Goal: Task Accomplishment & Management: Use online tool/utility

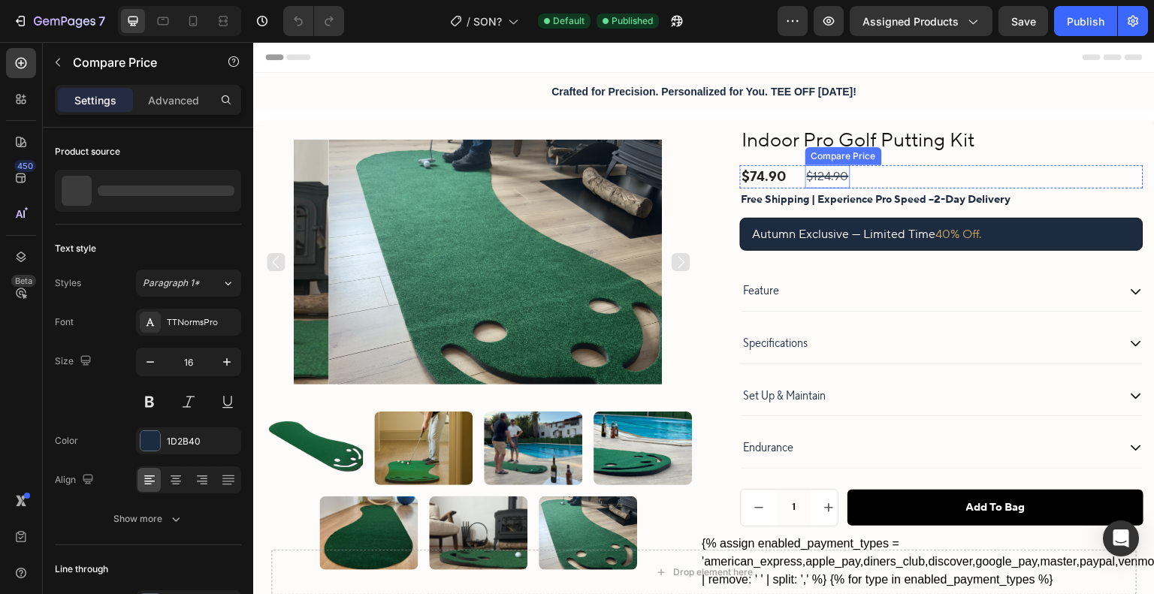
click at [818, 176] on div "$124.90" at bounding box center [827, 176] width 45 height 23
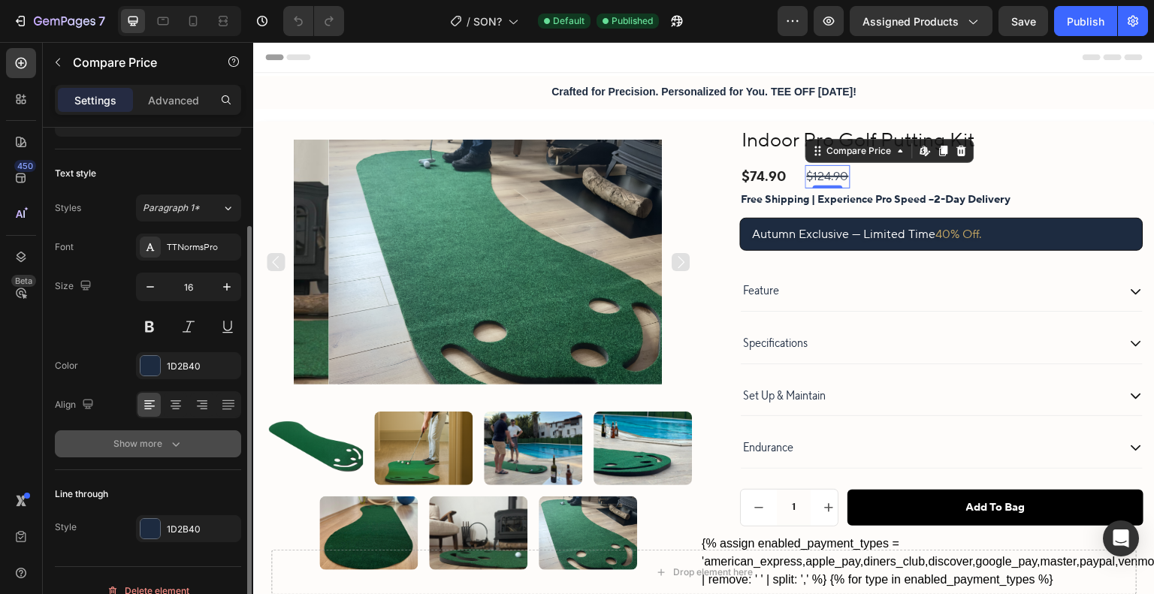
scroll to position [94, 0]
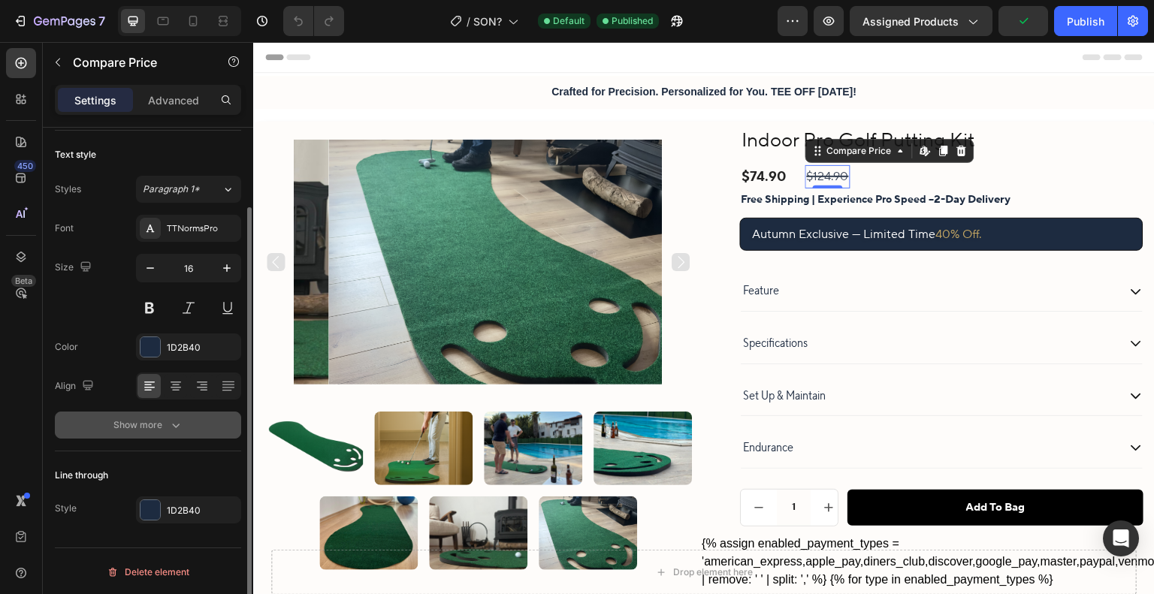
click at [158, 420] on div "Show more" at bounding box center [148, 425] width 70 height 15
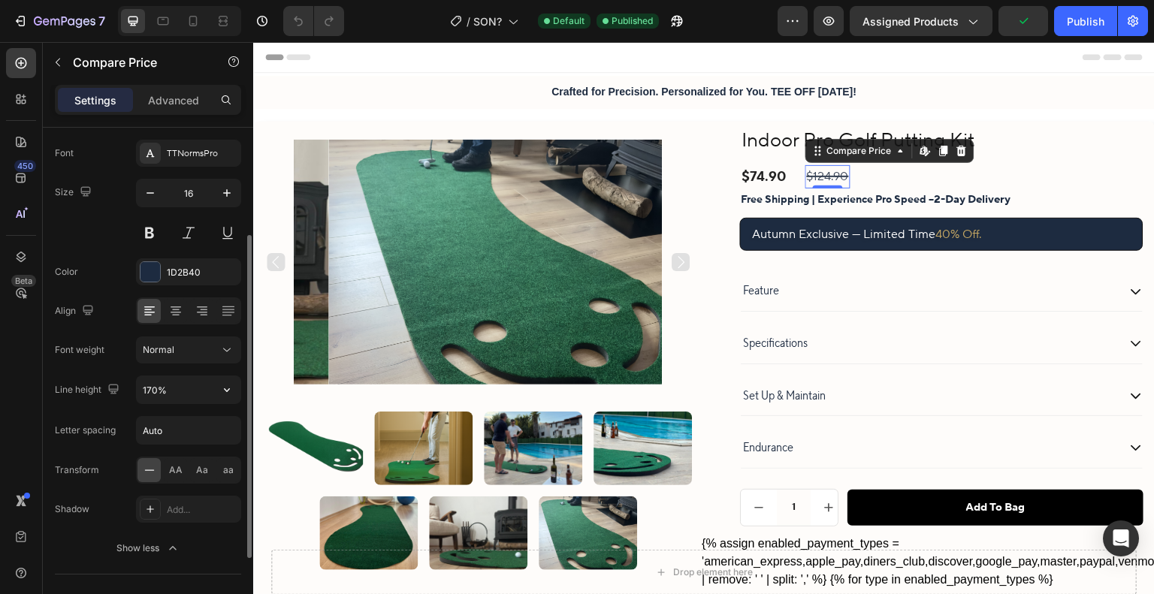
scroll to position [244, 0]
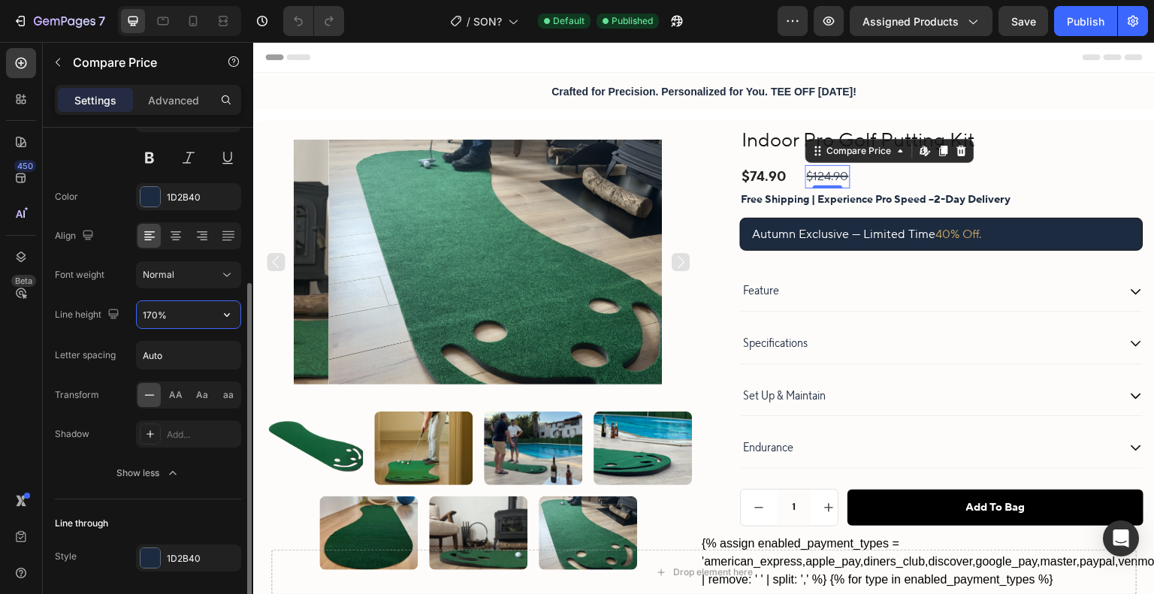
click at [180, 315] on input "170%" at bounding box center [189, 314] width 104 height 27
click at [229, 315] on icon "button" at bounding box center [226, 314] width 15 height 15
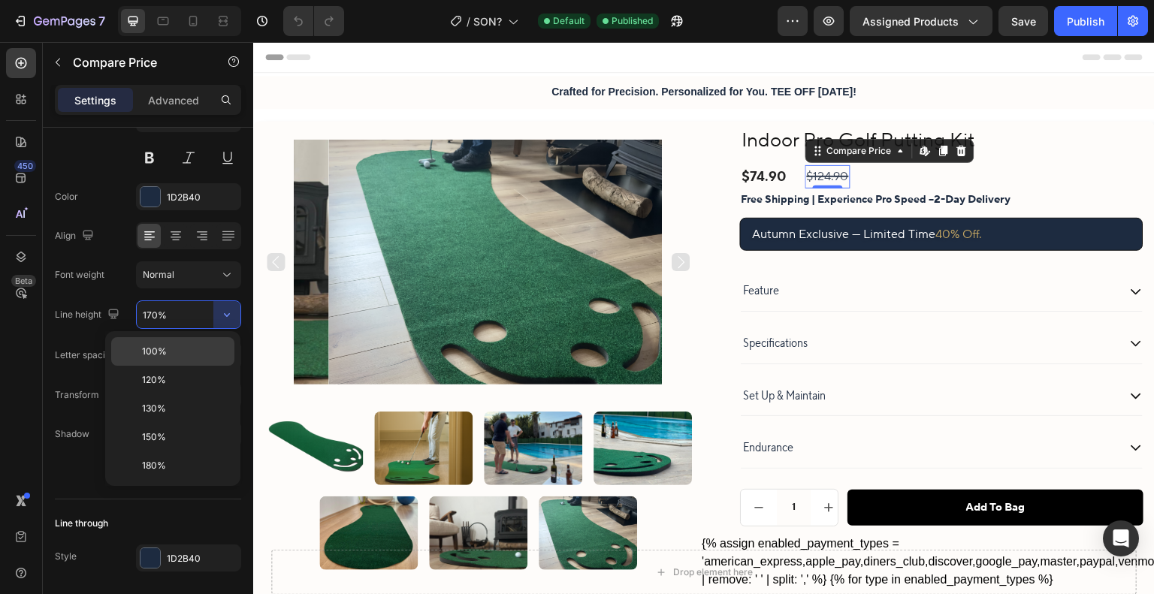
click at [205, 347] on p "100%" at bounding box center [185, 352] width 86 height 14
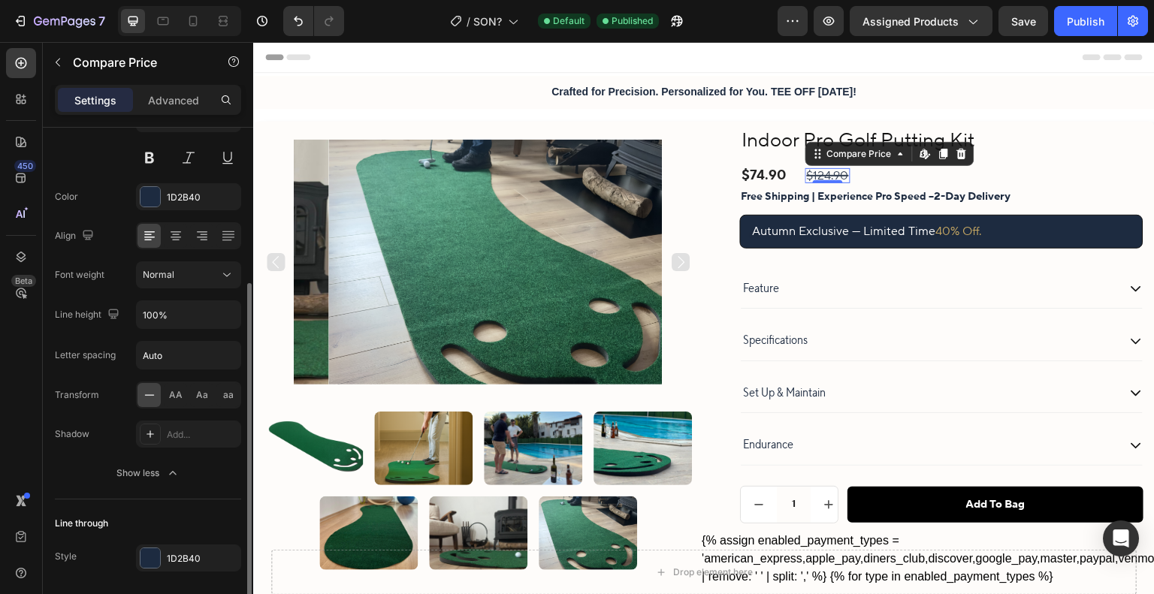
type input "170%"
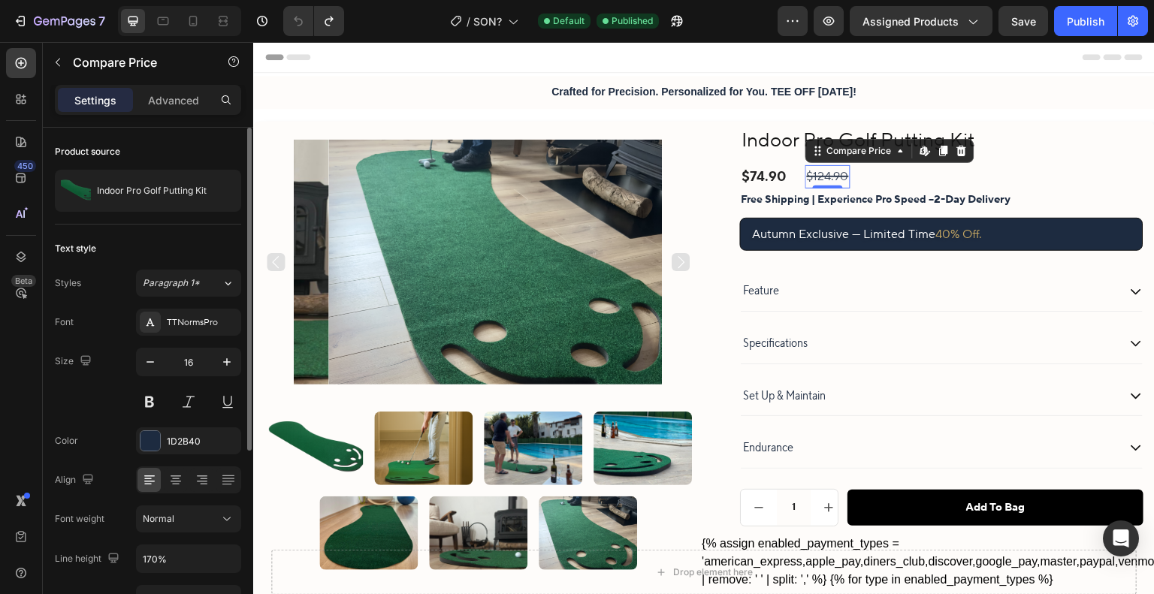
scroll to position [291, 0]
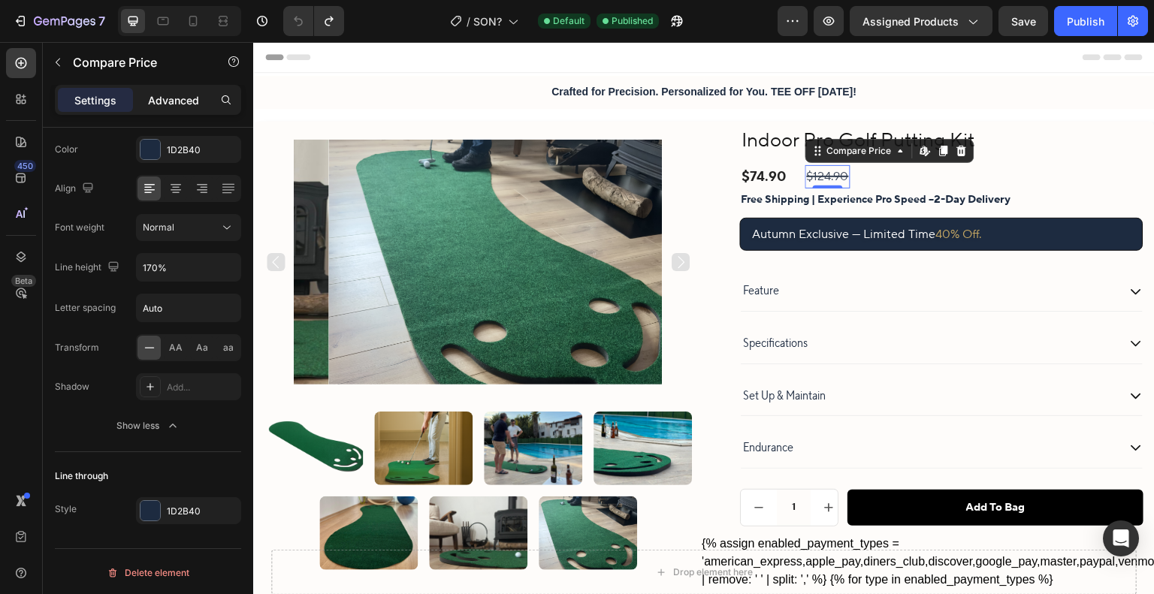
click at [186, 99] on p "Advanced" at bounding box center [173, 100] width 51 height 16
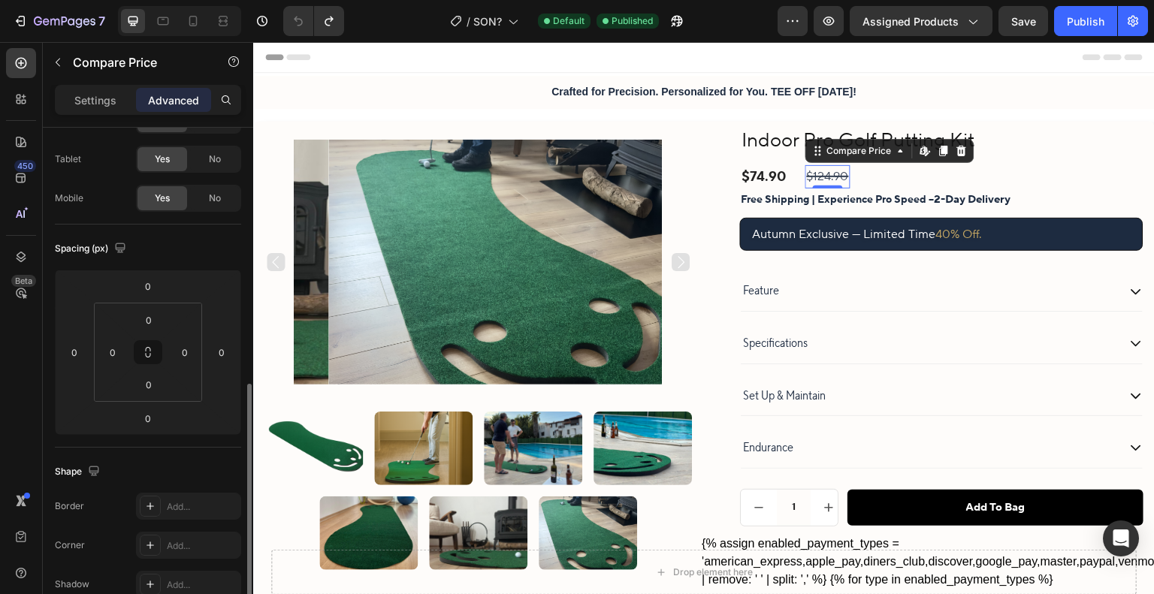
scroll to position [216, 0]
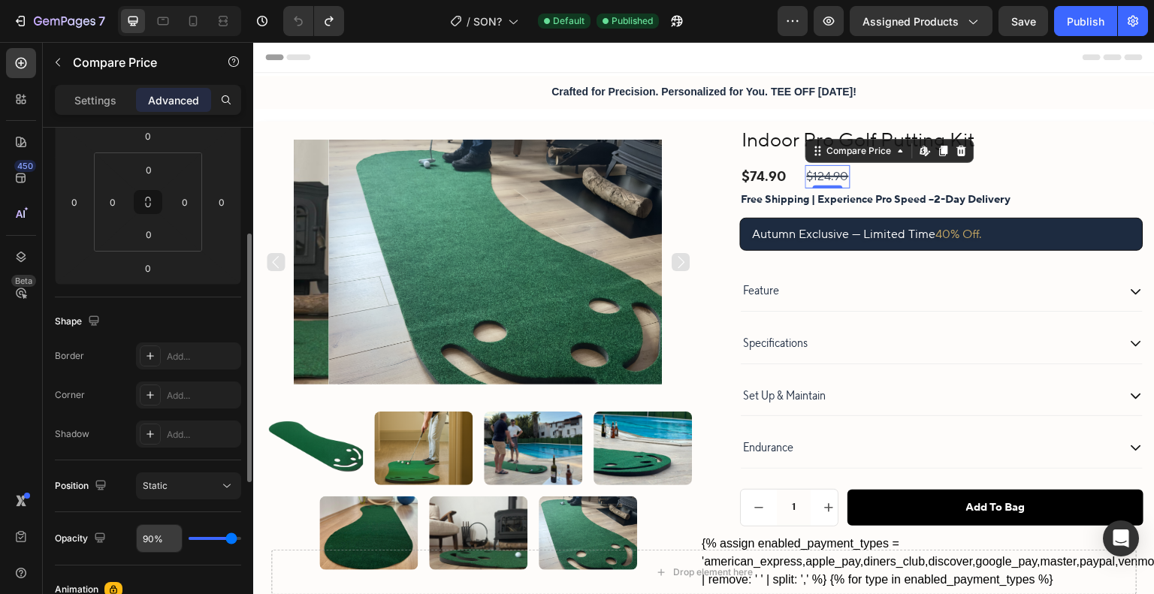
click at [156, 536] on input "90%" at bounding box center [159, 538] width 45 height 27
type input "5%"
type input "5"
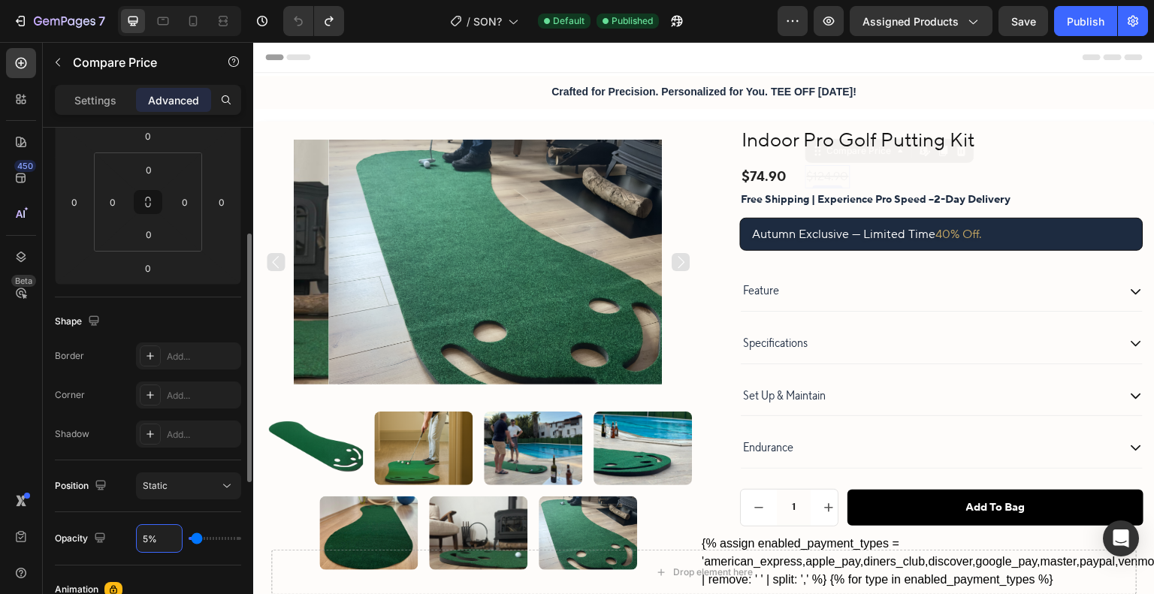
type input "50%"
type input "50"
type input "5%"
type input "5"
type input "%"
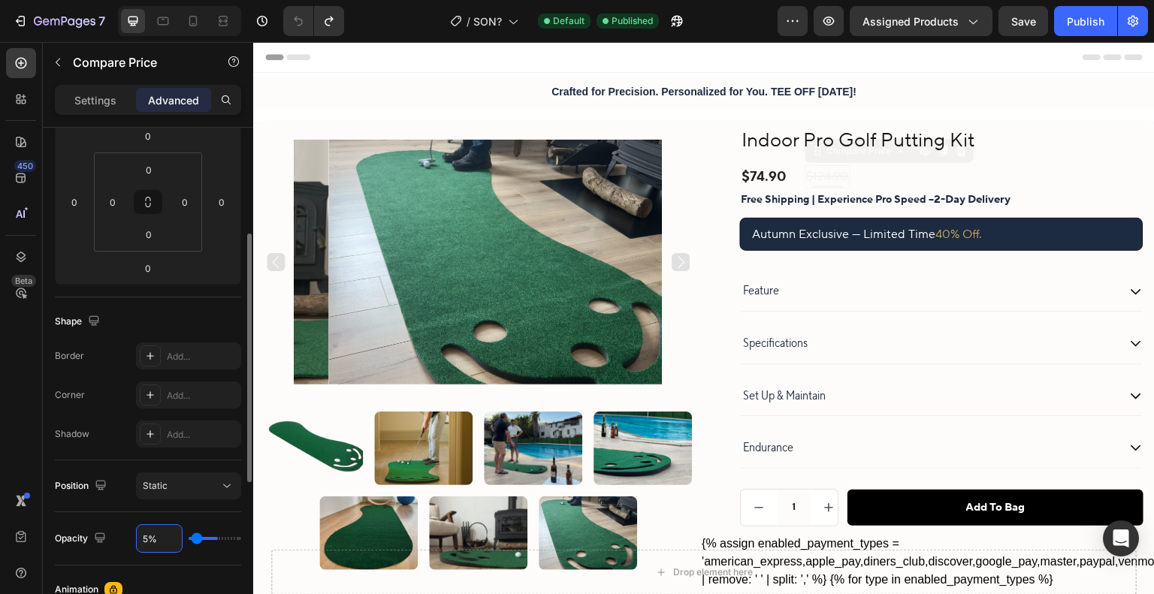
type input "90"
type input "9%"
type input "9"
type input "90%"
type input "90"
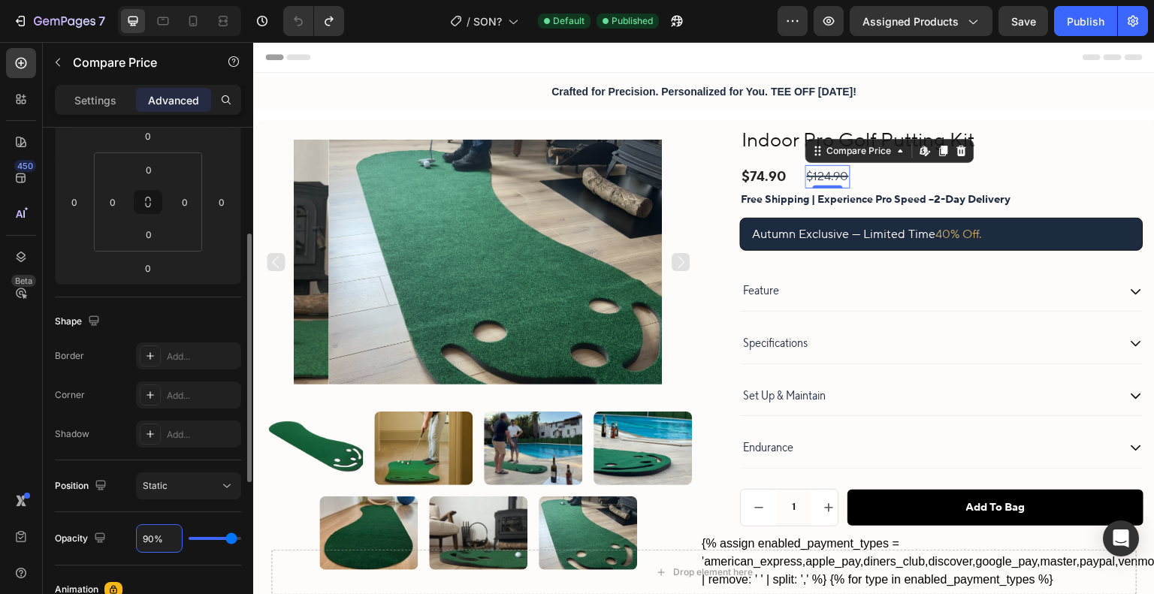
type input "9%"
type input "9"
type input "%"
type input "90"
type input "1%"
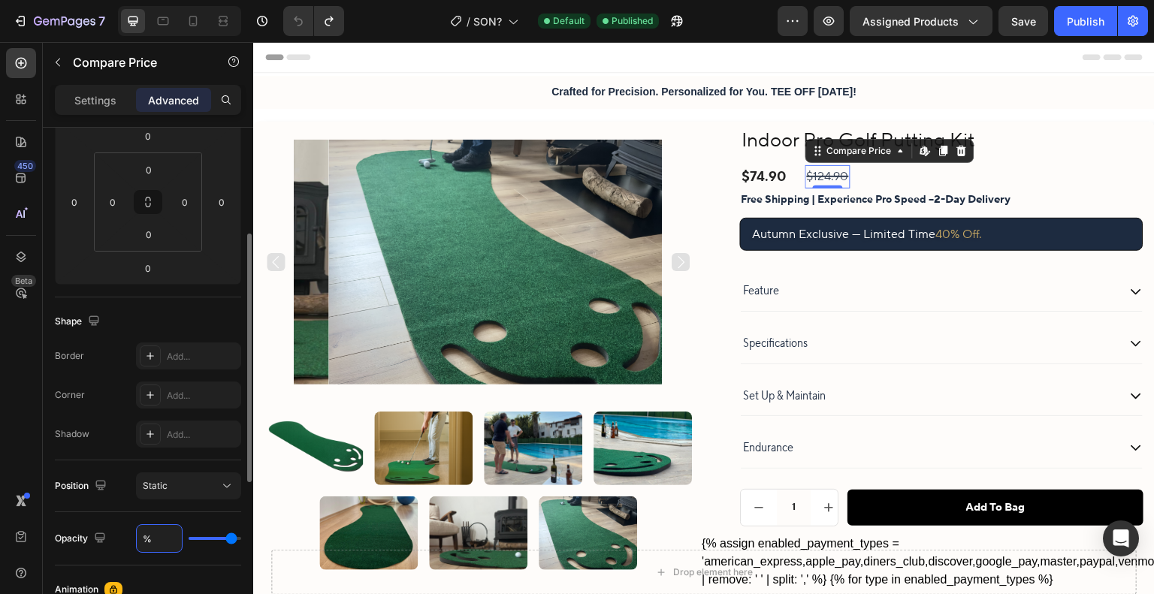
type input "1"
type input "10%"
type input "10"
type input "100%"
type input "100"
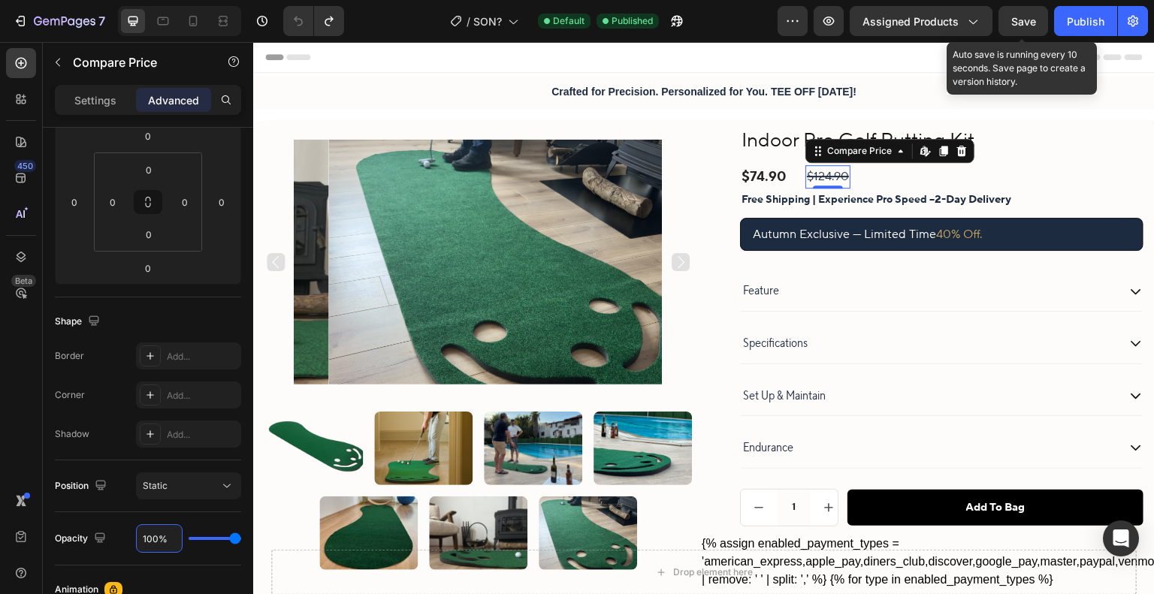
type input "100%"
click at [1028, 26] on span "Save" at bounding box center [1023, 21] width 25 height 13
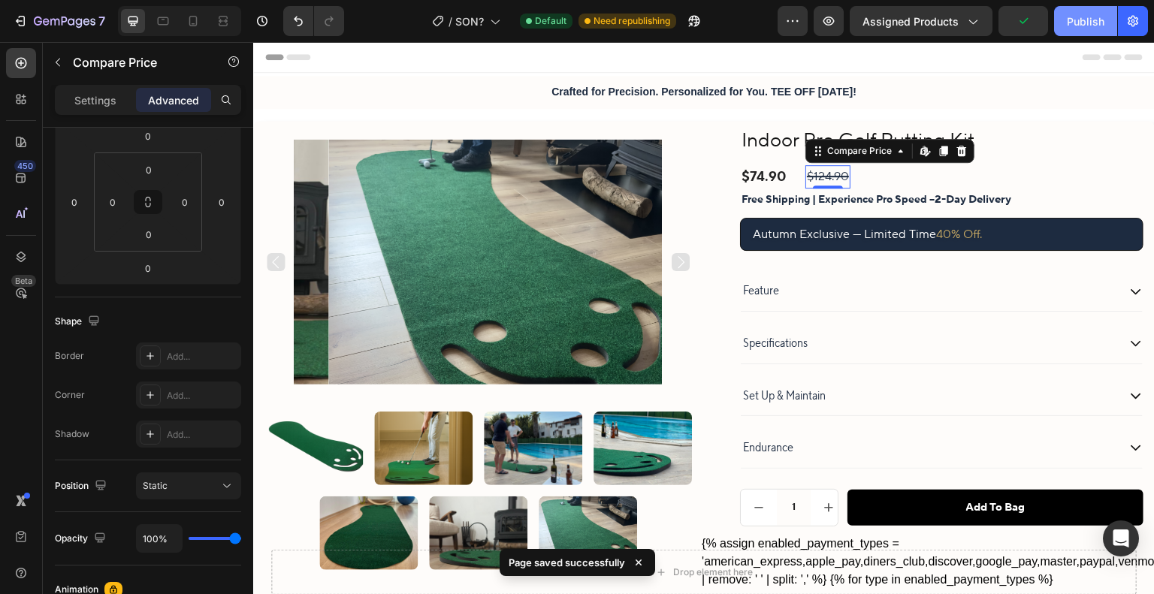
click at [1067, 24] on div "Publish" at bounding box center [1086, 22] width 38 height 16
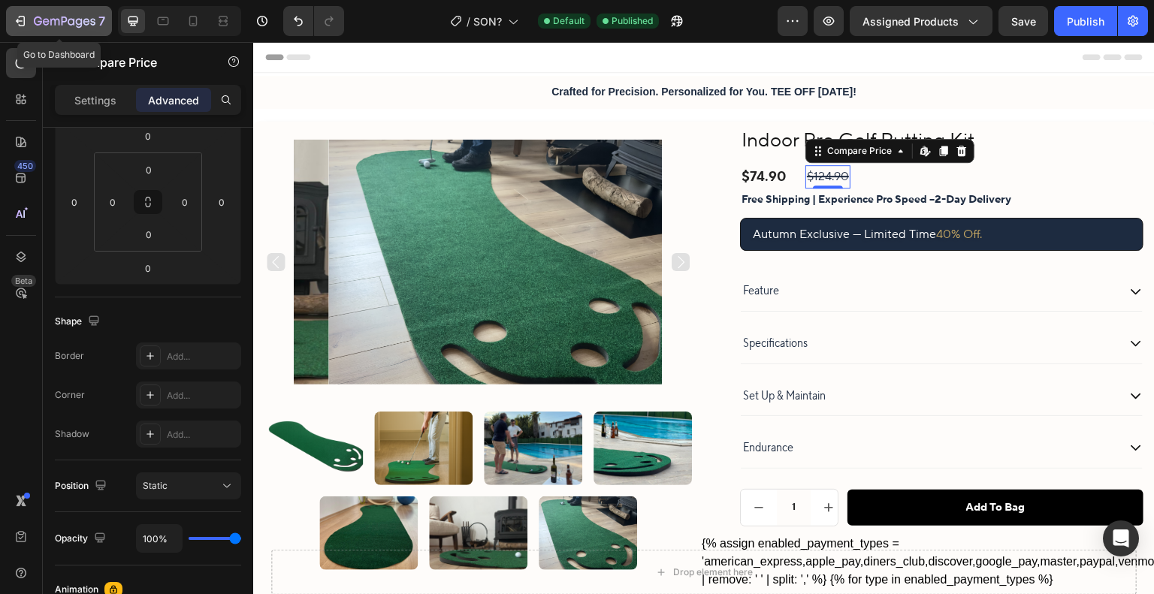
click at [15, 26] on icon "button" at bounding box center [20, 21] width 15 height 15
